Goal: Task Accomplishment & Management: Manage account settings

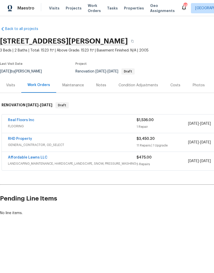
click at [17, 139] on link "RHD Property" at bounding box center [20, 139] width 24 height 4
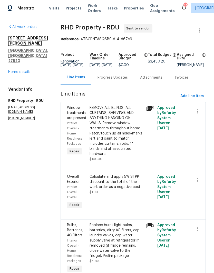
click at [119, 79] on div "Progress Updates" at bounding box center [112, 77] width 30 height 5
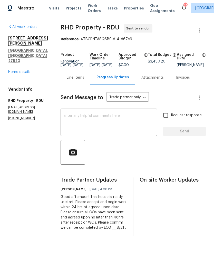
click at [14, 70] on link "Home details" at bounding box center [19, 72] width 22 height 4
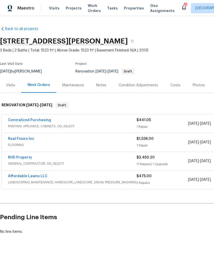
click at [16, 138] on link "Real Floors Inc" at bounding box center [21, 139] width 26 height 4
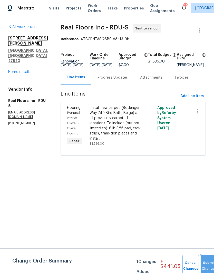
click at [203, 262] on button "Submit Changes" at bounding box center [208, 266] width 16 height 22
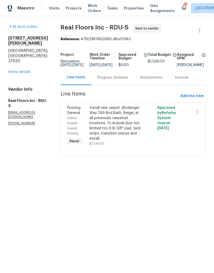
click at [110, 77] on div "Progress Updates" at bounding box center [112, 77] width 43 height 15
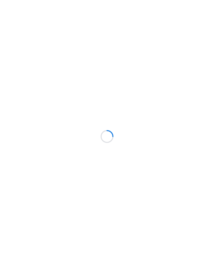
click at [182, 208] on div at bounding box center [107, 136] width 214 height 273
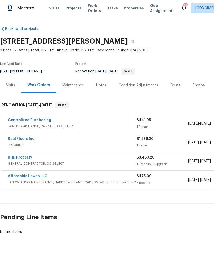
click at [100, 88] on div "Notes" at bounding box center [101, 85] width 22 height 15
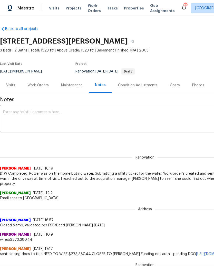
click at [31, 82] on div "Work Orders" at bounding box center [38, 85] width 34 height 15
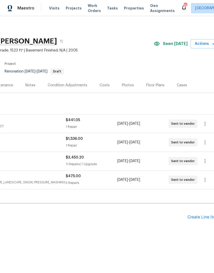
scroll to position [0, 72]
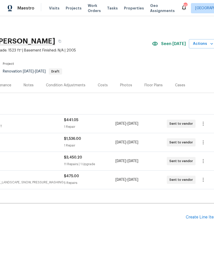
click at [203, 216] on div "Create Line Item" at bounding box center [200, 217] width 31 height 5
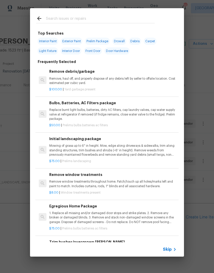
click at [125, 16] on input "text" at bounding box center [100, 19] width 109 height 8
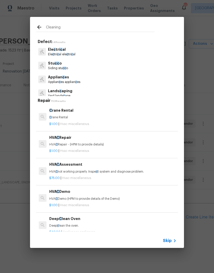
type input "Cleaning"
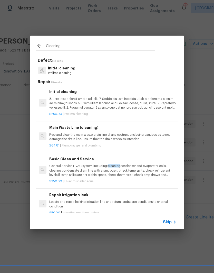
click at [148, 110] on div "$250.00 | Prelims cleaning" at bounding box center [112, 113] width 127 height 6
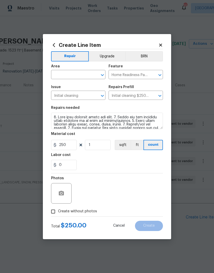
click at [75, 83] on span "Issue Initial cleaning ​" at bounding box center [78, 92] width 54 height 21
click at [79, 76] on input "text" at bounding box center [71, 75] width 40 height 8
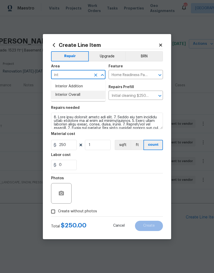
click at [68, 95] on li "Interior Overall" at bounding box center [78, 95] width 54 height 8
type input "Interior Overall"
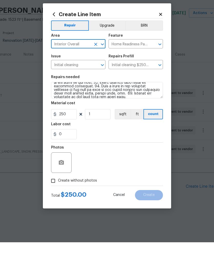
scroll to position [68, 0]
click at [60, 191] on icon "button" at bounding box center [61, 193] width 5 height 5
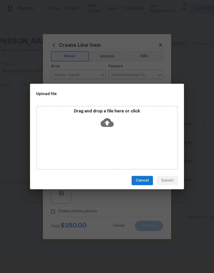
click at [139, 183] on span "Cancel" at bounding box center [141, 180] width 13 height 6
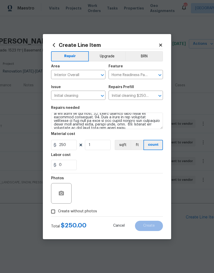
click at [85, 215] on label "Create without photos" at bounding box center [72, 212] width 49 height 10
click at [58, 215] on input "Create without photos" at bounding box center [53, 212] width 10 height 10
checkbox input "true"
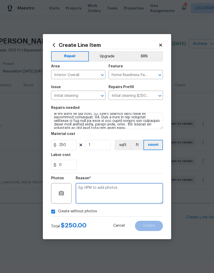
click at [128, 204] on textarea at bounding box center [119, 193] width 87 height 20
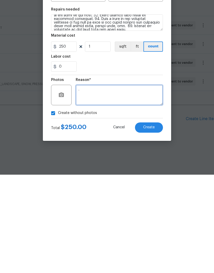
type textarea "."
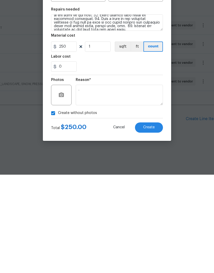
click at [145, 221] on button "Create" at bounding box center [149, 226] width 28 height 10
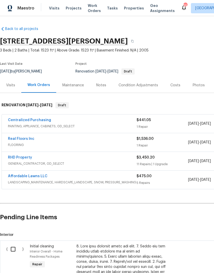
scroll to position [0, 0]
click at [14, 246] on input "checkbox" at bounding box center [15, 249] width 15 height 11
checkbox input "true"
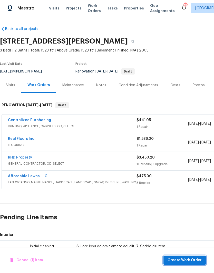
click at [193, 261] on span "Create Work Order" at bounding box center [184, 260] width 34 height 6
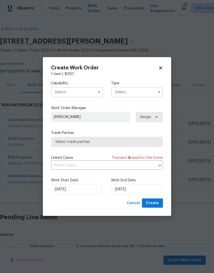
click at [63, 93] on input "text" at bounding box center [77, 92] width 52 height 10
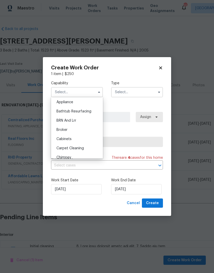
scroll to position [27, 0]
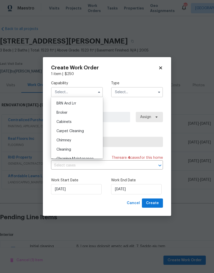
click at [91, 152] on div "Cleaning" at bounding box center [76, 149] width 49 height 9
type input "Cleaning"
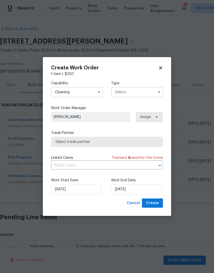
click at [144, 91] on input "text" at bounding box center [137, 92] width 52 height 10
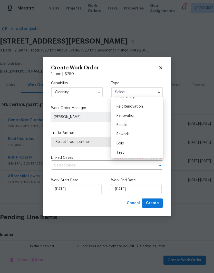
scroll to position [116, 0]
click at [151, 117] on div "Renovation" at bounding box center [136, 115] width 49 height 9
type input "Renovation"
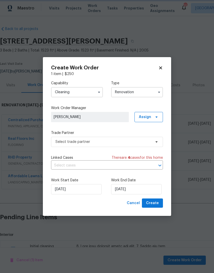
scroll to position [0, 0]
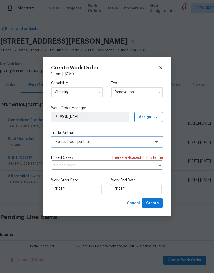
click at [133, 143] on span "Select trade partner" at bounding box center [103, 141] width 96 height 5
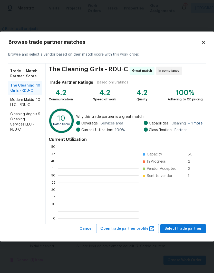
scroll to position [72, 80]
click at [186, 227] on span "Select trade partner" at bounding box center [182, 229] width 37 height 6
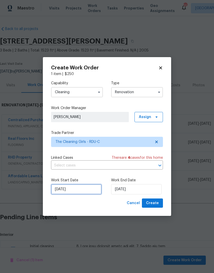
click at [64, 190] on input "[DATE]" at bounding box center [76, 189] width 50 height 10
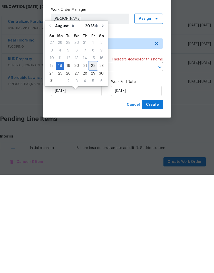
click at [89, 161] on div "22" at bounding box center [93, 164] width 8 height 7
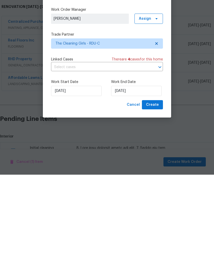
type input "[DATE]"
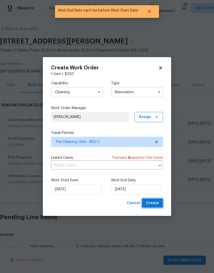
click at [157, 206] on span "Create" at bounding box center [152, 203] width 13 height 6
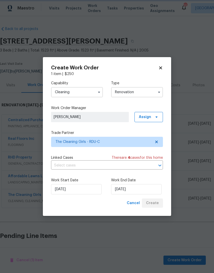
scroll to position [15, 0]
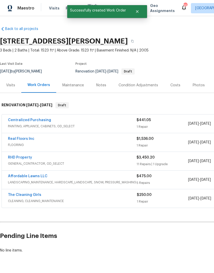
click at [24, 194] on div "Centralized Purchasing PAINTING, APPLIANCE, CABINETS, OD_SELECT $441.05 1 Repai…" at bounding box center [144, 161] width 289 height 96
click at [23, 193] on link "The Cleaning Girls" at bounding box center [24, 195] width 33 height 4
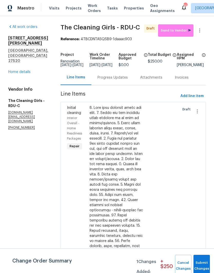
click at [114, 80] on div "Progress Updates" at bounding box center [112, 77] width 30 height 5
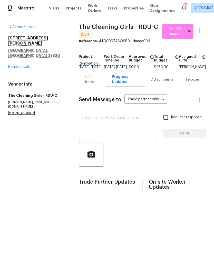
click at [85, 82] on div "Line Items" at bounding box center [92, 80] width 14 height 10
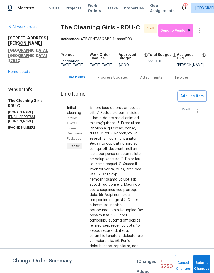
click at [194, 101] on button "Add line item" at bounding box center [191, 95] width 27 height 9
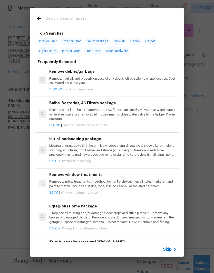
click at [54, 12] on div at bounding box center [95, 18] width 131 height 20
click at [61, 19] on input "text" at bounding box center [100, 19] width 109 height 8
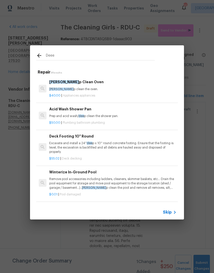
type input "Deeep"
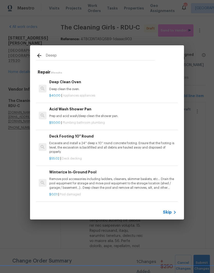
click at [61, 85] on div "Deep Clean Oven Deep clean the oven." at bounding box center [112, 85] width 127 height 12
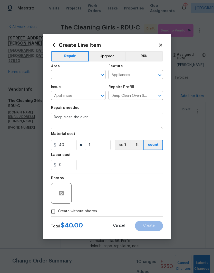
click at [76, 74] on input "text" at bounding box center [71, 75] width 40 height 8
click at [71, 88] on li "Kitchen" at bounding box center [78, 86] width 54 height 8
type input "Kitchen"
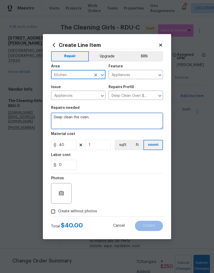
click at [88, 119] on textarea "Deep clean the oven." at bounding box center [107, 121] width 112 height 16
type textarea "Deep clean the oven and fridge."
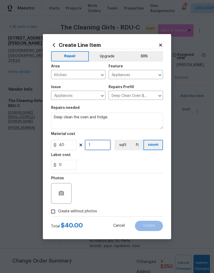
click at [93, 150] on input "1" at bounding box center [98, 145] width 26 height 10
type input "2"
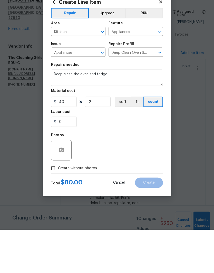
click at [132, 173] on div "Photos" at bounding box center [107, 189] width 112 height 33
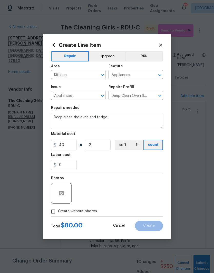
click at [56, 215] on input "Create without photos" at bounding box center [53, 212] width 10 height 10
click at [58, 213] on input "Create without photos" at bounding box center [53, 212] width 10 height 10
checkbox input "false"
click at [56, 199] on div at bounding box center [61, 193] width 20 height 20
click at [57, 194] on button "button" at bounding box center [61, 193] width 12 height 12
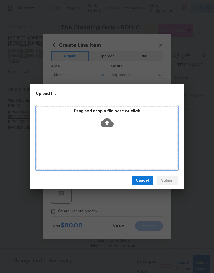
click at [77, 138] on div "Drag and drop a file here or click" at bounding box center [106, 138] width 141 height 64
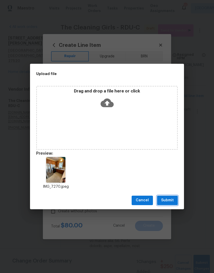
click at [173, 201] on span "Submit" at bounding box center [167, 200] width 13 height 6
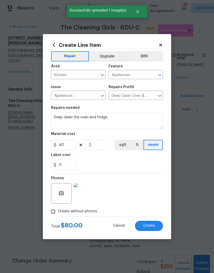
click at [157, 227] on button "Create" at bounding box center [149, 226] width 28 height 10
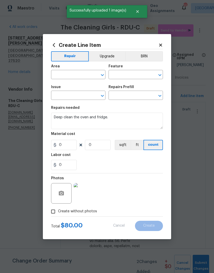
scroll to position [0, 0]
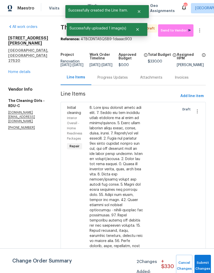
click at [205, 263] on button "Submit Changes" at bounding box center [202, 266] width 16 height 22
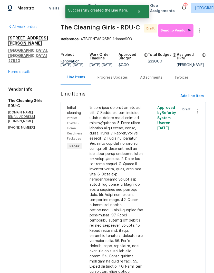
click at [185, 33] on span "Send to Vendor" at bounding box center [175, 31] width 30 height 6
click at [117, 80] on div "Progress Updates" at bounding box center [112, 77] width 30 height 5
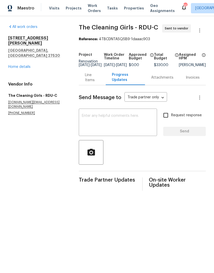
click at [124, 122] on textarea at bounding box center [118, 123] width 72 height 18
type textarea "S"
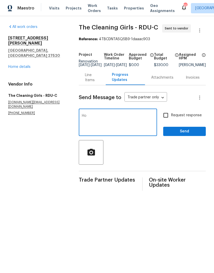
type textarea "H"
type textarea "I"
type textarea "Please schedule for Friday 8/22 afternoon please."
click at [168, 119] on input "Request response" at bounding box center [165, 115] width 11 height 11
checkbox input "true"
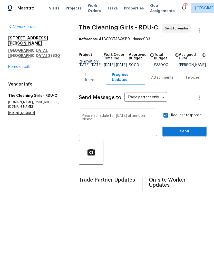
click at [185, 136] on button "Send" at bounding box center [184, 131] width 43 height 9
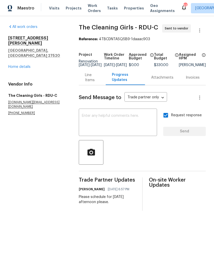
click at [19, 65] on link "Home details" at bounding box center [19, 67] width 22 height 4
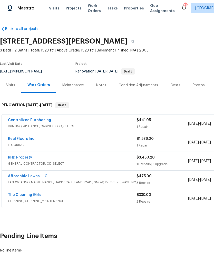
click at [175, 86] on div "Costs" at bounding box center [175, 85] width 10 height 5
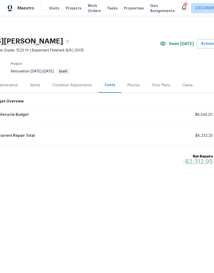
scroll to position [0, 73]
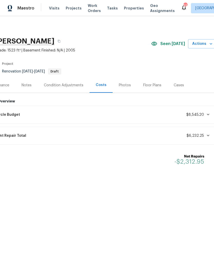
click at [204, 113] on span at bounding box center [207, 114] width 6 height 4
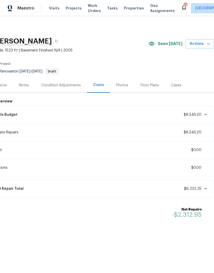
scroll to position [0, 76]
click at [201, 110] on div "Lifecycle Budget $8,545.20" at bounding box center [97, 114] width 227 height 11
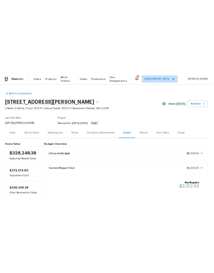
scroll to position [0, 0]
